Goal: Register for event/course

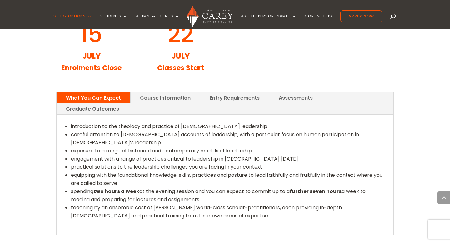
scroll to position [762, 0]
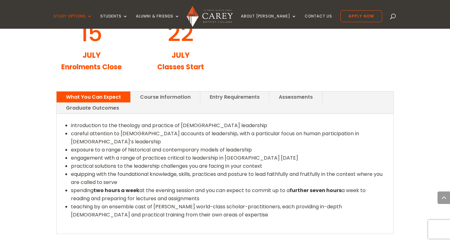
click at [172, 92] on link "Course Information" at bounding box center [165, 97] width 69 height 11
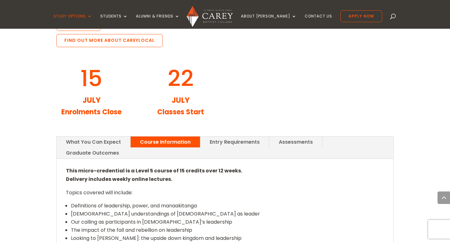
scroll to position [711, 0]
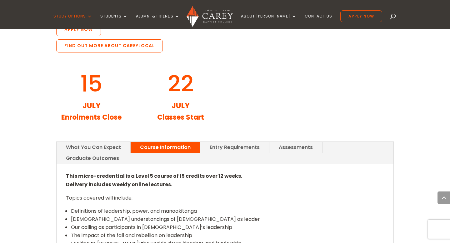
click at [250, 142] on link "Entry Requirements" at bounding box center [234, 147] width 69 height 11
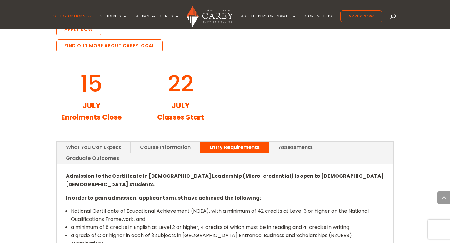
click at [299, 142] on link "Assessments" at bounding box center [295, 147] width 53 height 11
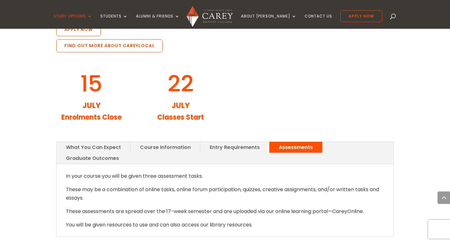
click at [128, 153] on link "Graduate Outcomes" at bounding box center [93, 158] width 72 height 11
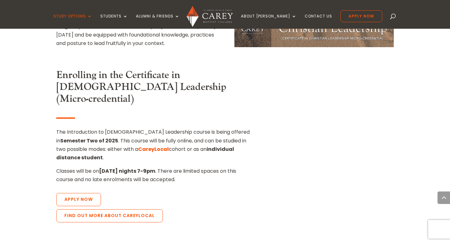
scroll to position [539, 0]
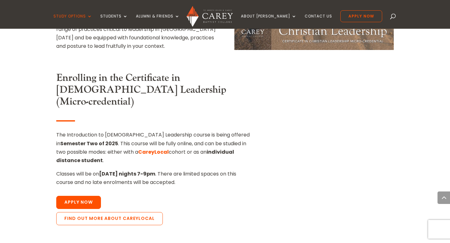
click at [61, 196] on link "Apply Now" at bounding box center [78, 202] width 45 height 13
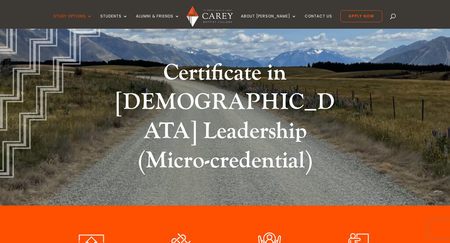
scroll to position [34, 0]
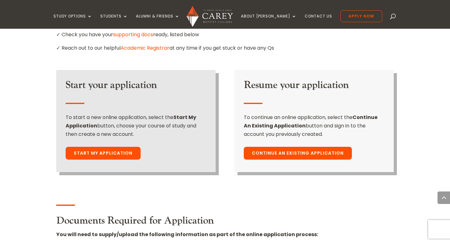
scroll to position [436, 0]
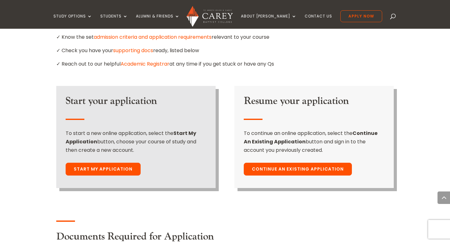
click at [86, 163] on link "Start My Application" at bounding box center [103, 169] width 75 height 13
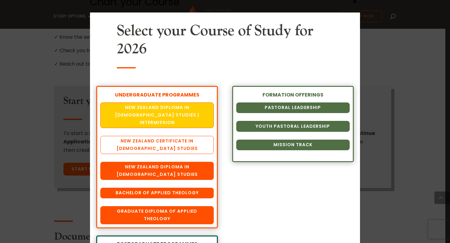
scroll to position [0, 0]
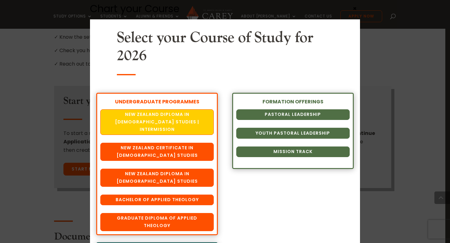
click at [388, 48] on div "Chart your Course Select your Course of Study for 2026 UNDERGRADUATE PROGRAMMES…" at bounding box center [225, 121] width 450 height 243
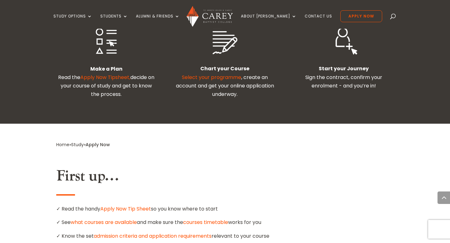
scroll to position [154, 0]
